Goal: Communication & Community: Participate in discussion

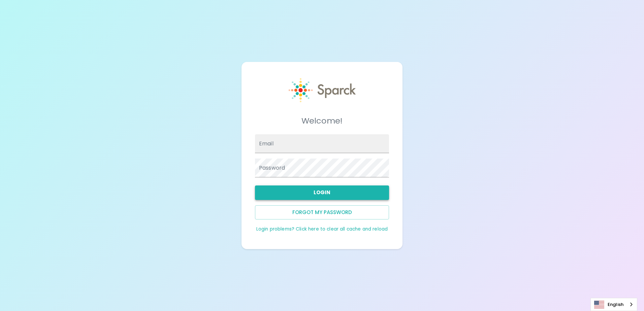
type input "[EMAIL_ADDRESS][DOMAIN_NAME]"
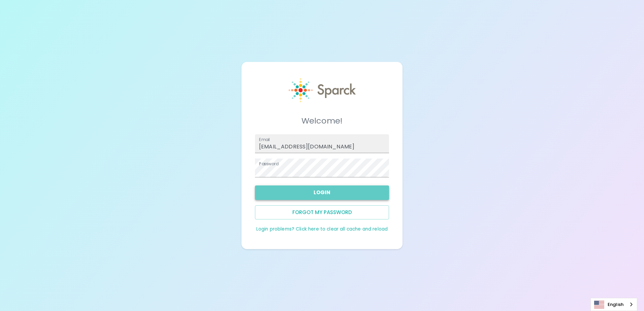
click at [315, 194] on button "Login" at bounding box center [322, 193] width 134 height 14
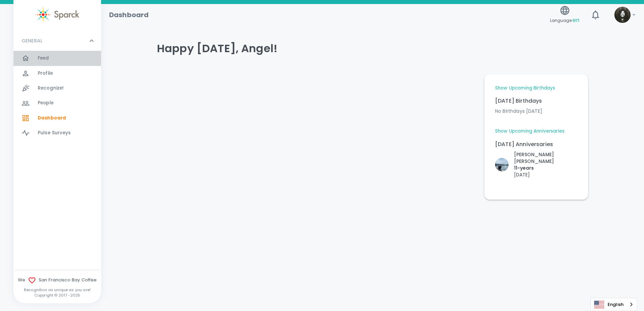
click at [59, 51] on div "Feed 0" at bounding box center [57, 58] width 88 height 15
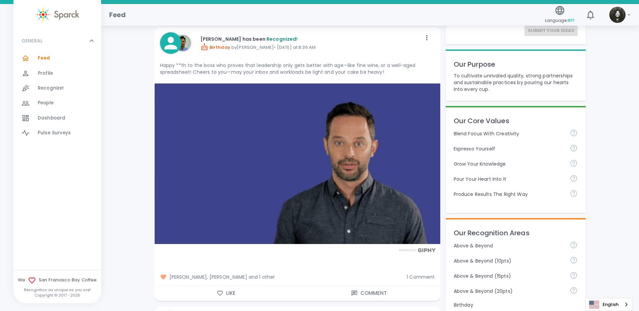
scroll to position [101, 0]
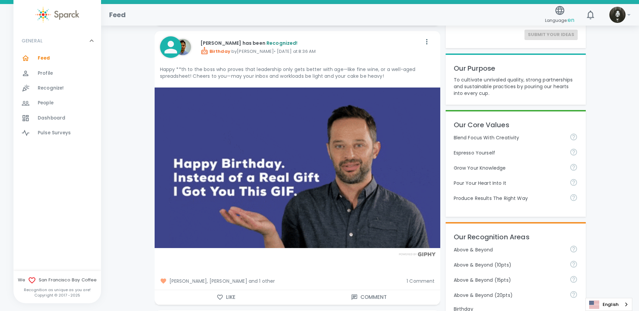
click at [239, 294] on button "Like" at bounding box center [226, 298] width 143 height 14
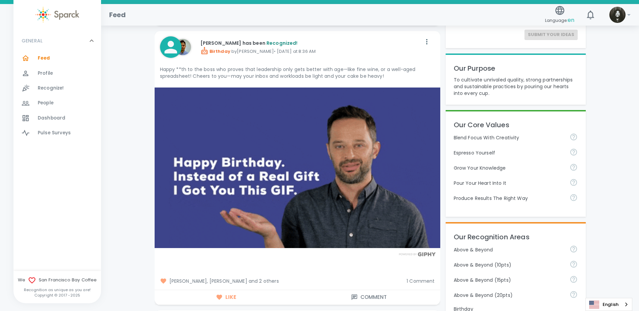
click at [426, 280] on span "1 Comment" at bounding box center [421, 281] width 28 height 7
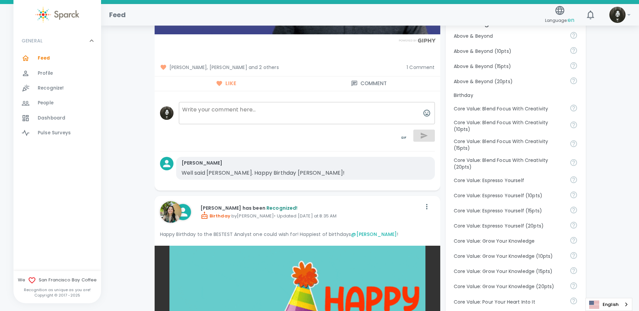
scroll to position [303, 0]
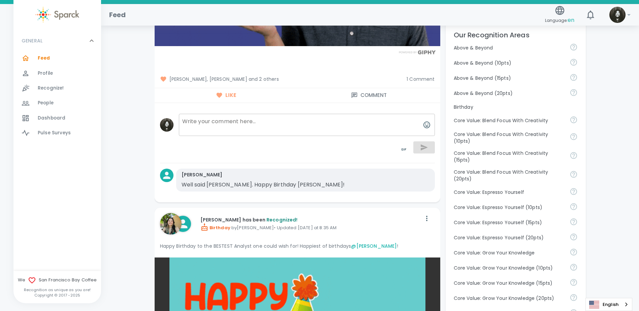
click at [272, 78] on span "[PERSON_NAME], [PERSON_NAME] and 2 others" at bounding box center [281, 79] width 242 height 7
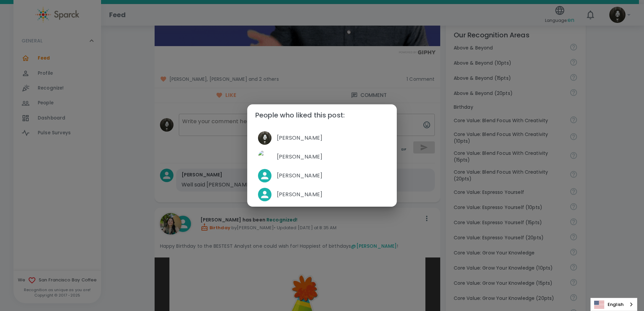
click at [325, 66] on div "People who liked this post: [PERSON_NAME] [PERSON_NAME] [PERSON_NAME] [PERSON_N…" at bounding box center [322, 155] width 644 height 311
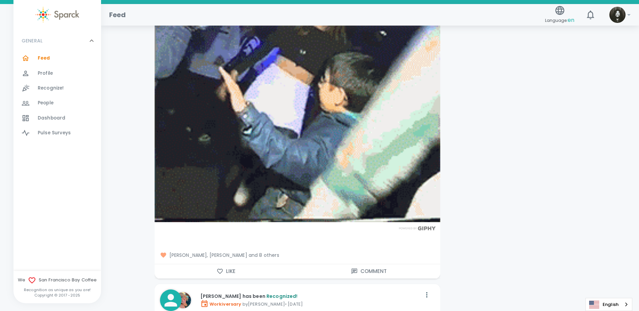
scroll to position [1921, 0]
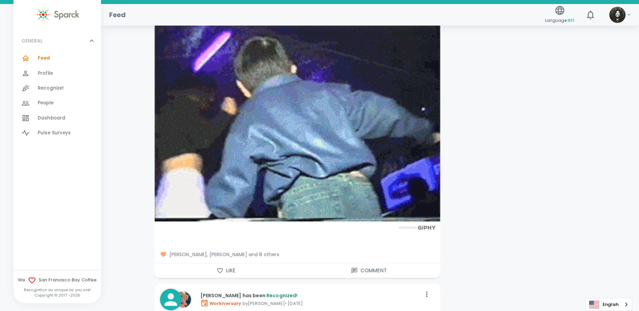
click at [263, 251] on span "[PERSON_NAME], [PERSON_NAME] and 8 others" at bounding box center [297, 254] width 275 height 7
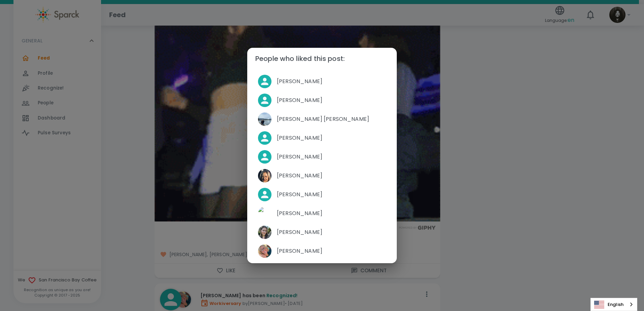
click at [477, 178] on div "People who liked this post: [PERSON_NAME] [PERSON_NAME] [PERSON_NAME] [PERSON_N…" at bounding box center [322, 155] width 644 height 311
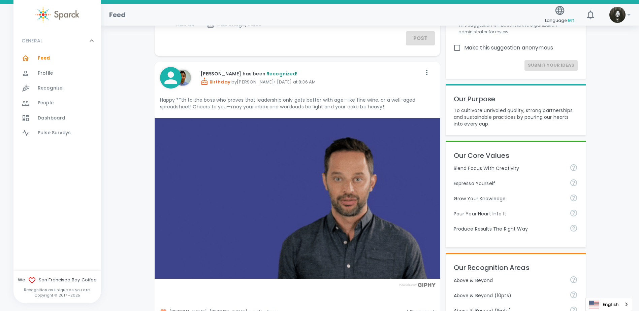
scroll to position [104, 0]
